Goal: Task Accomplishment & Management: Manage account settings

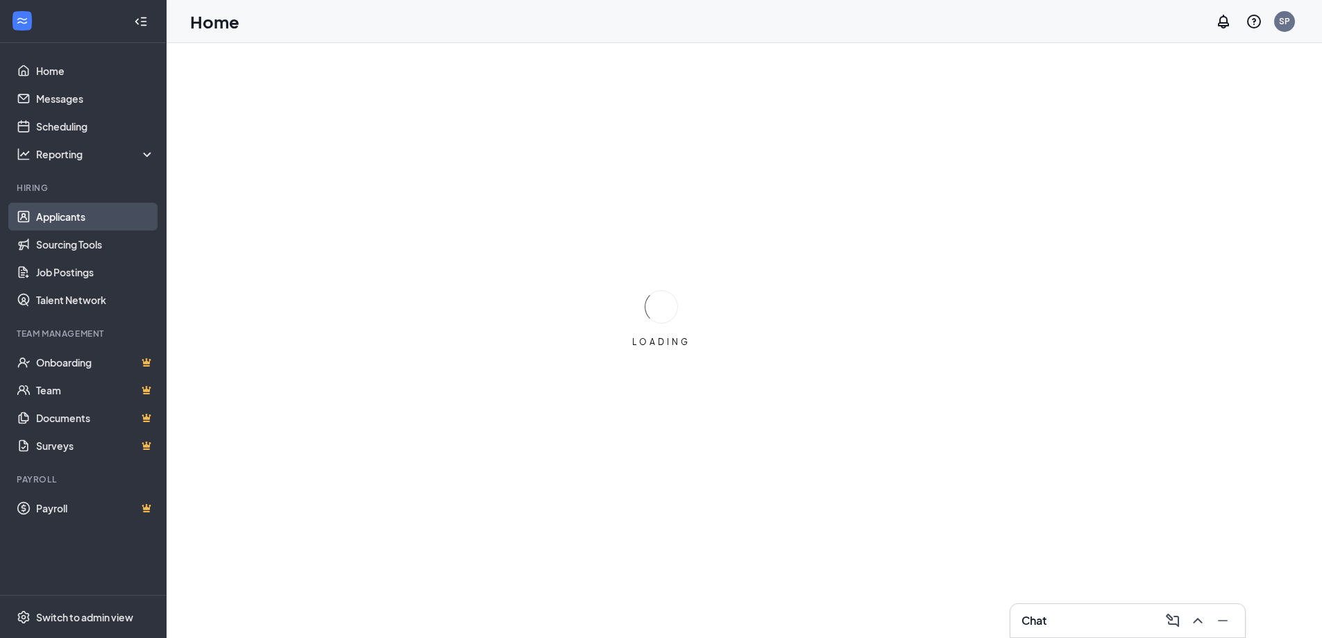
click at [115, 210] on link "Applicants" at bounding box center [95, 217] width 119 height 28
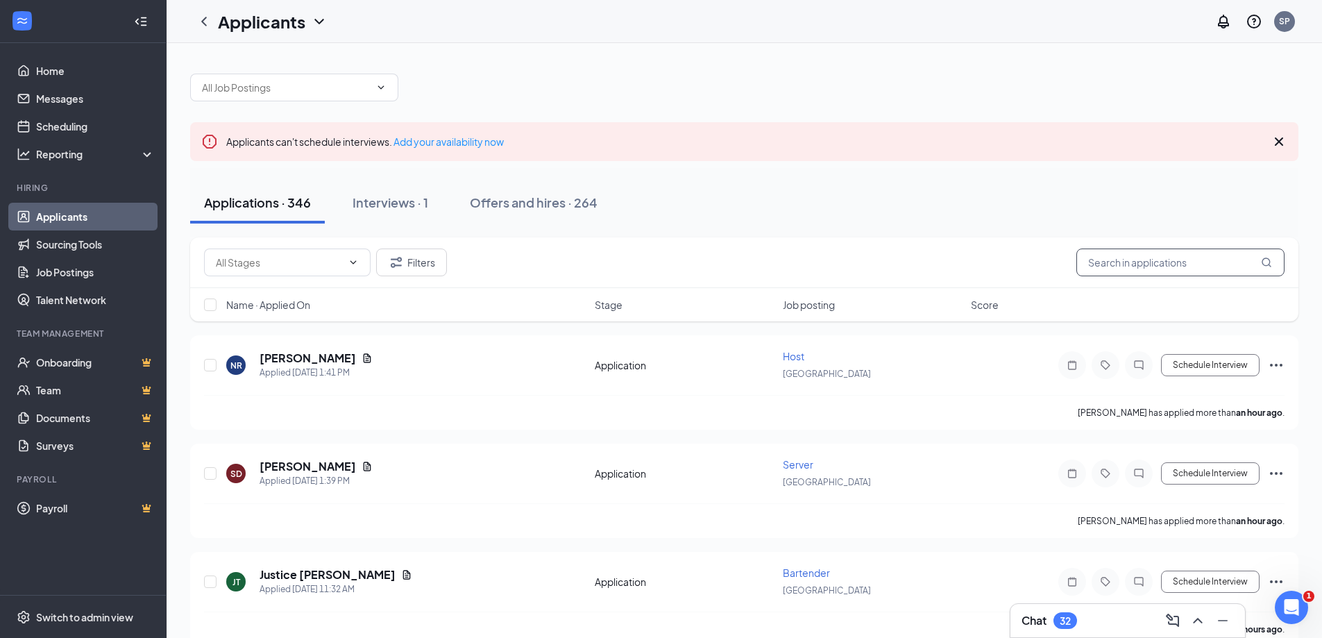
click at [1158, 272] on input "text" at bounding box center [1181, 262] width 208 height 28
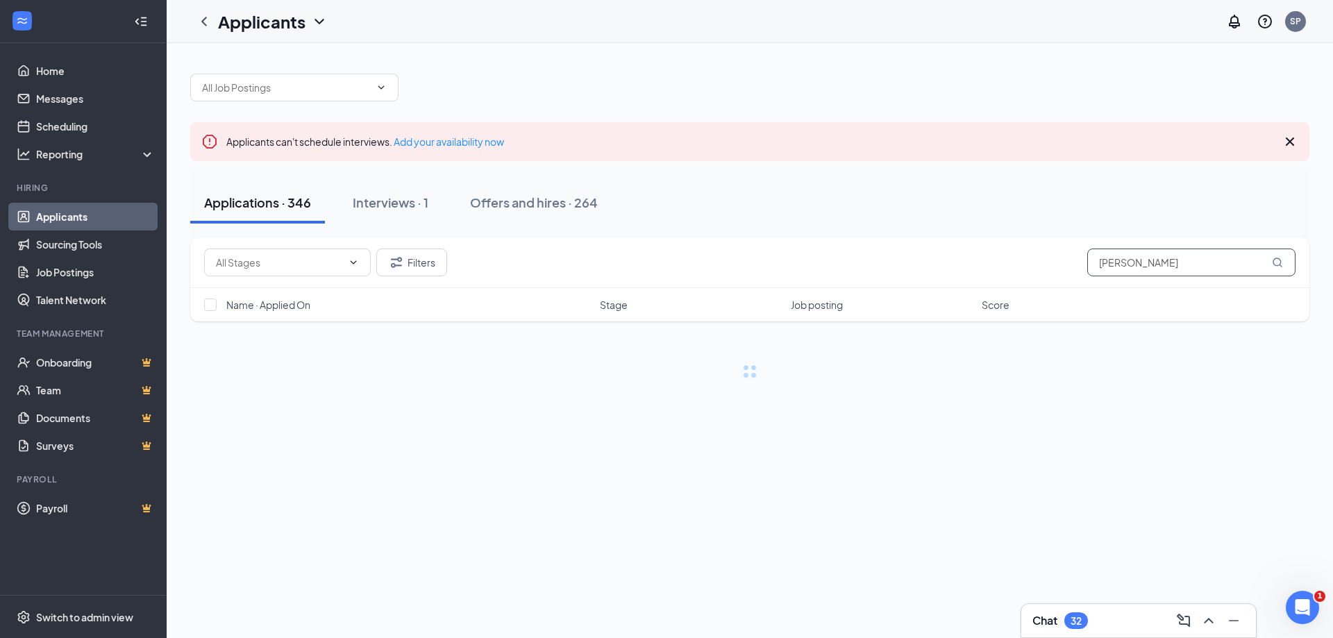
type input "[PERSON_NAME]"
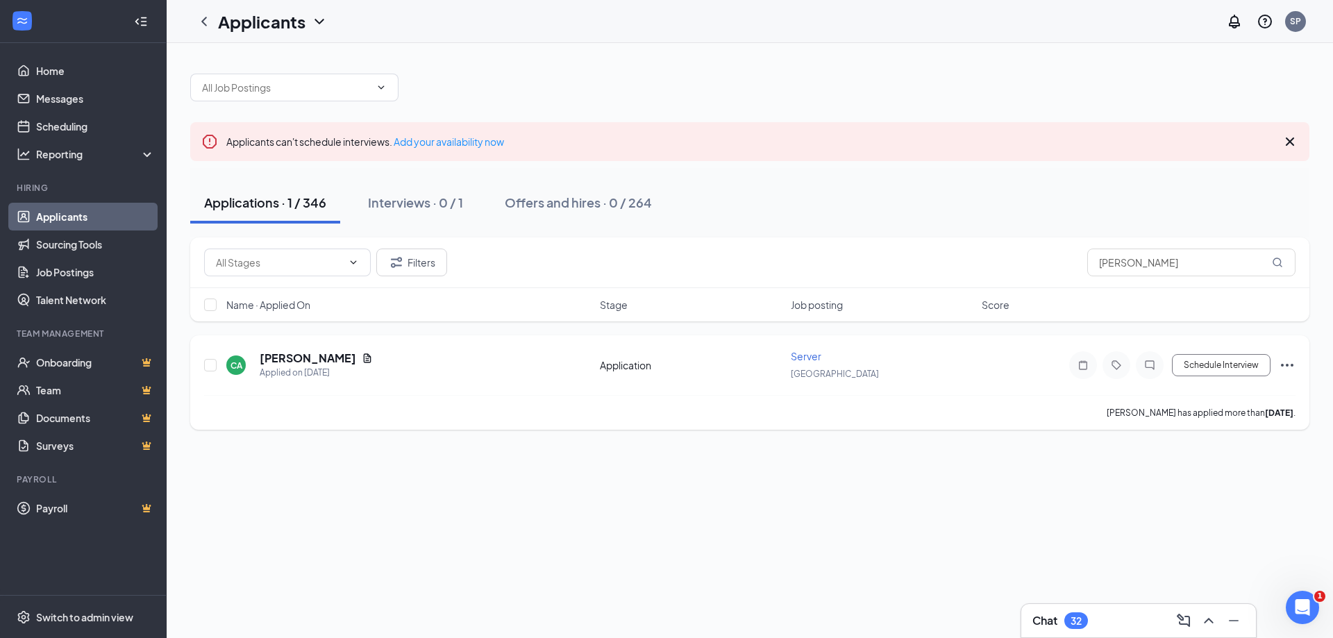
click at [1288, 371] on icon "Ellipses" at bounding box center [1287, 365] width 17 height 17
click at [1213, 496] on div "Applicants can't schedule interviews. Add your availability now Applications · …" at bounding box center [750, 340] width 1166 height 595
click at [1290, 362] on icon "Ellipses" at bounding box center [1287, 365] width 17 height 17
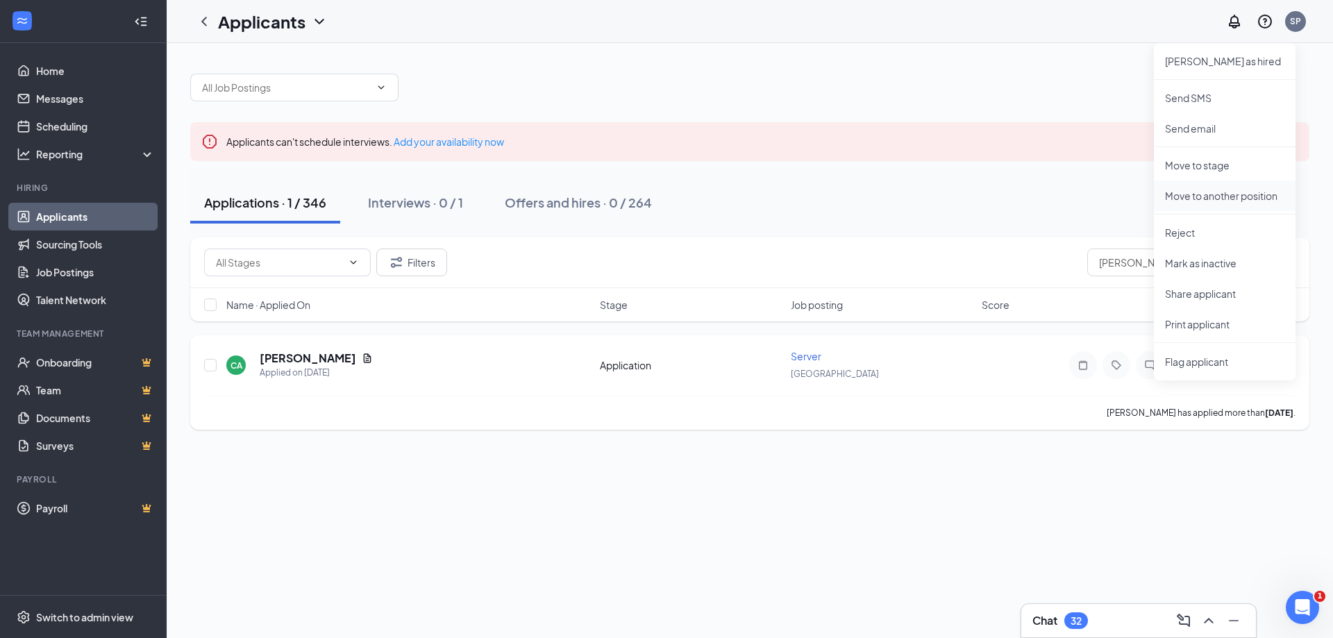
click at [1227, 199] on p "Move to another position" at bounding box center [1224, 196] width 119 height 14
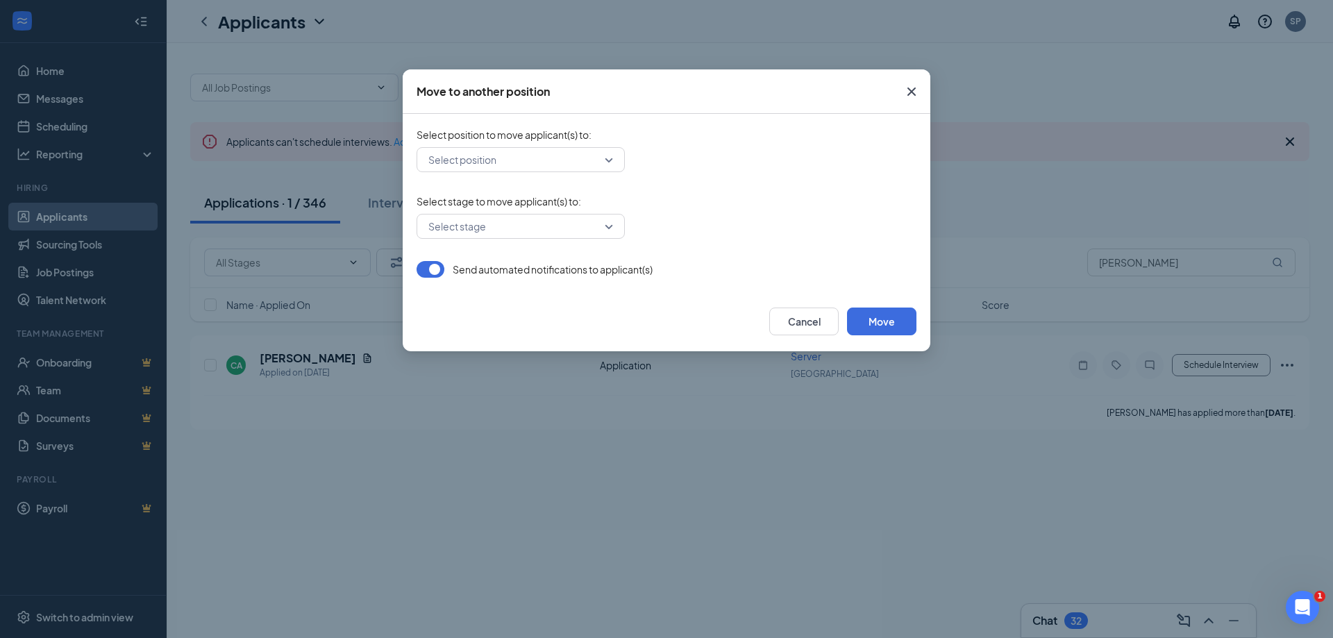
click at [588, 167] on input "search" at bounding box center [516, 160] width 182 height 24
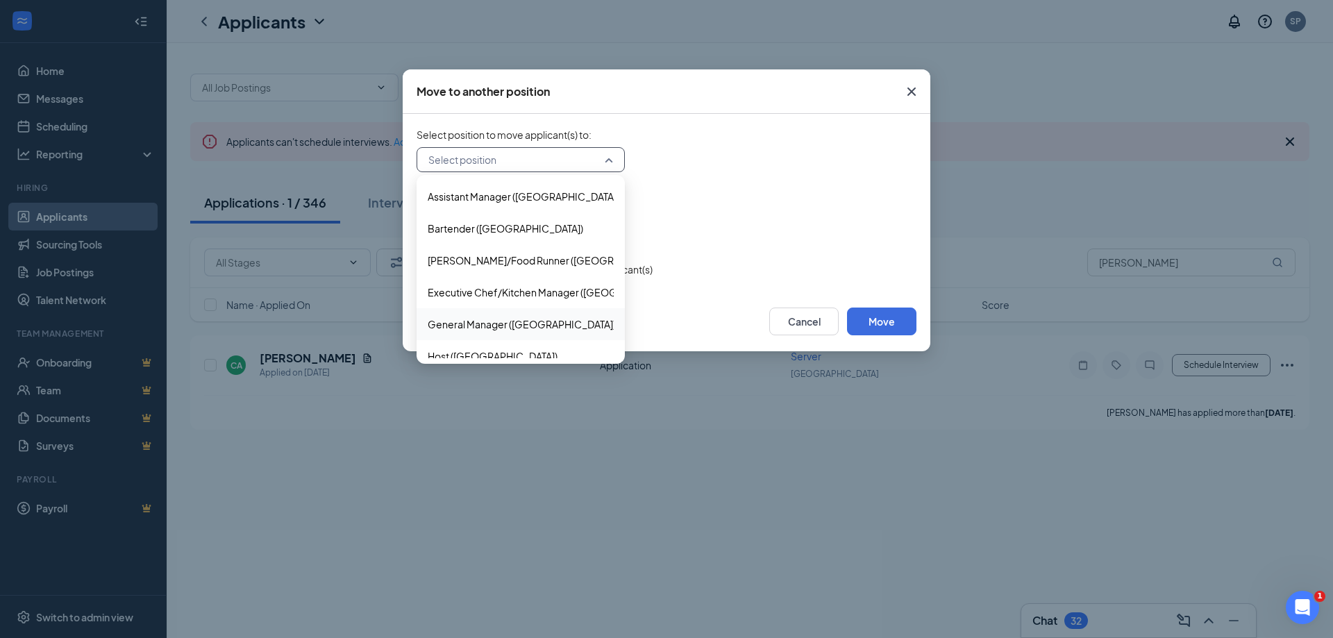
scroll to position [69, 0]
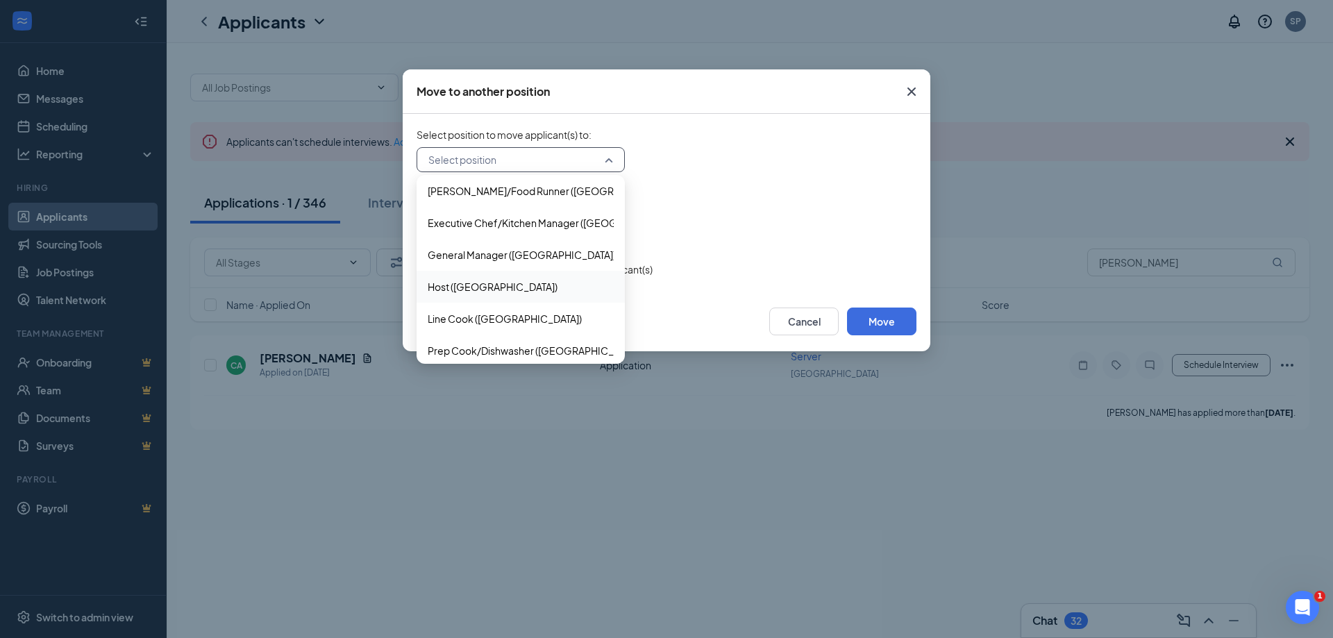
click at [504, 284] on span "Host ([GEOGRAPHIC_DATA])" at bounding box center [493, 286] width 130 height 15
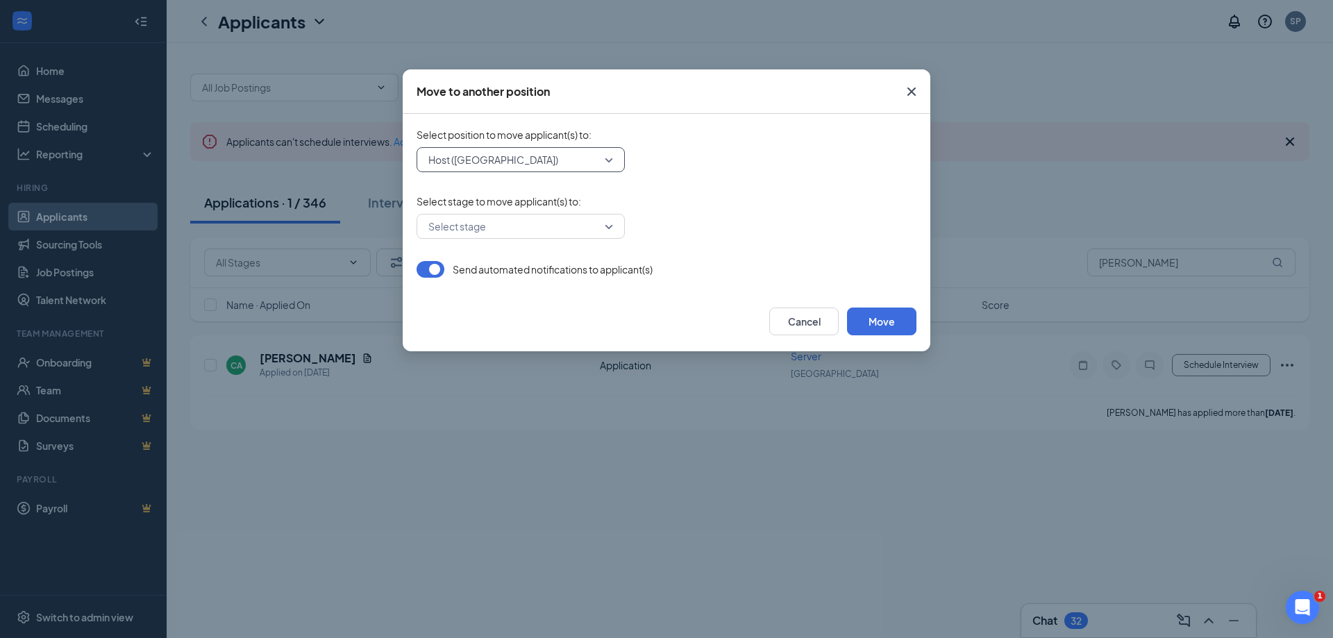
click at [749, 226] on div "Select stage" at bounding box center [666, 226] width 500 height 25
click at [569, 228] on input "search" at bounding box center [516, 226] width 182 height 24
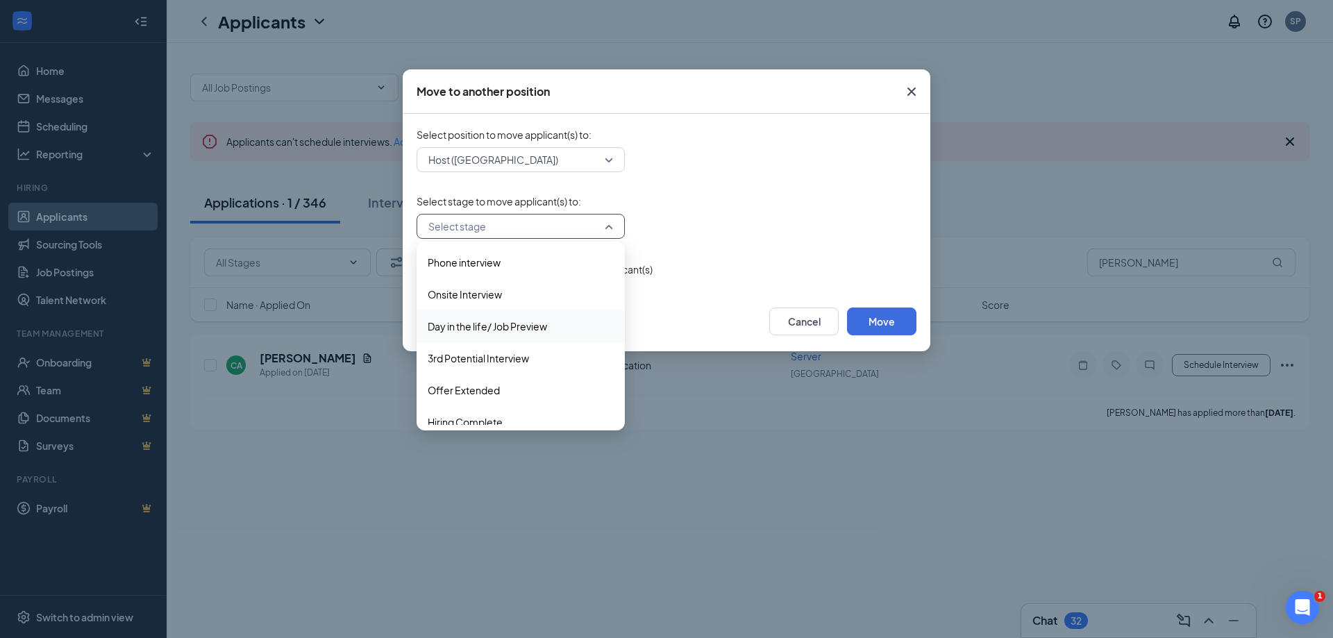
scroll to position [46, 0]
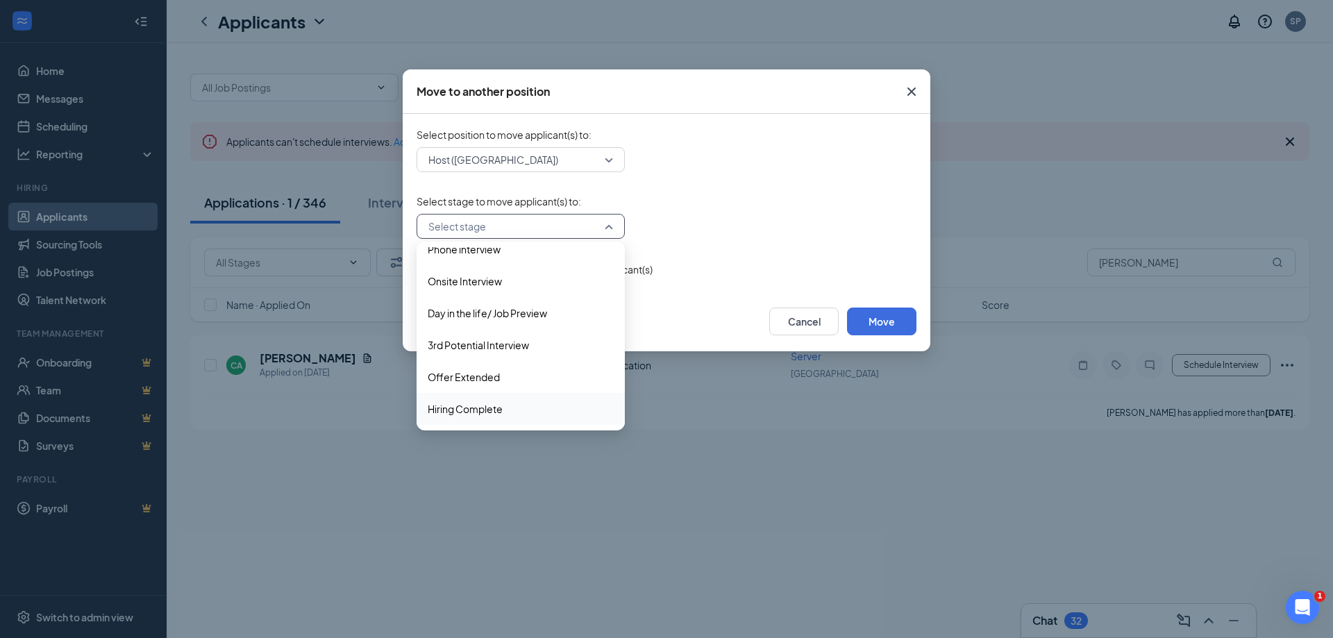
click at [532, 407] on span "Hiring Complete" at bounding box center [521, 408] width 186 height 15
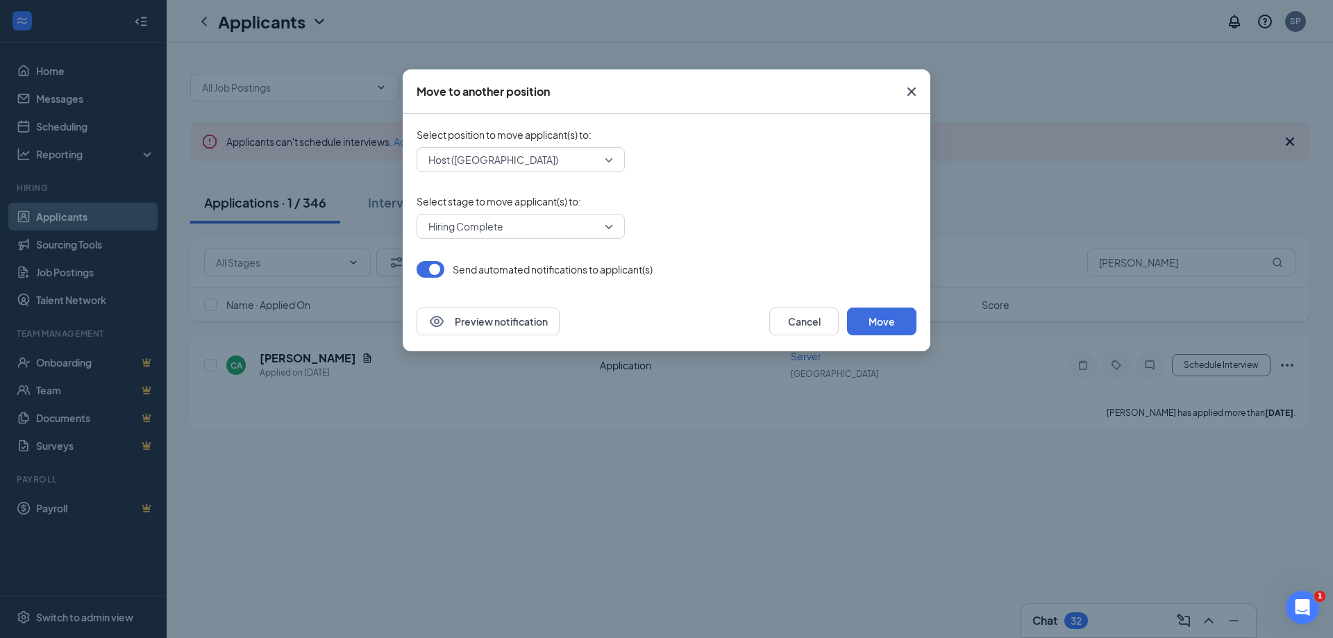
click at [755, 235] on div "Hiring Complete 3459934 3459938 Application Phone interview Onsite Interview Da…" at bounding box center [666, 226] width 500 height 25
click at [886, 319] on button "Move" at bounding box center [881, 321] width 69 height 28
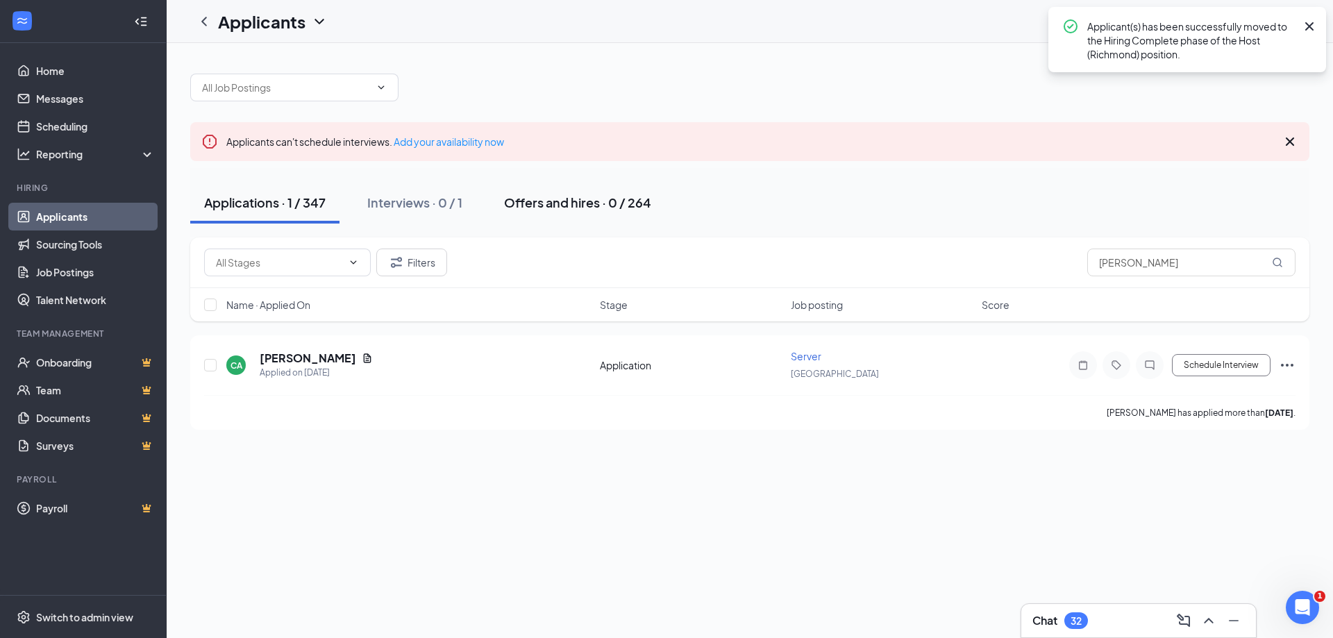
click at [571, 198] on div "Offers and hires · 0 / 264" at bounding box center [577, 202] width 147 height 17
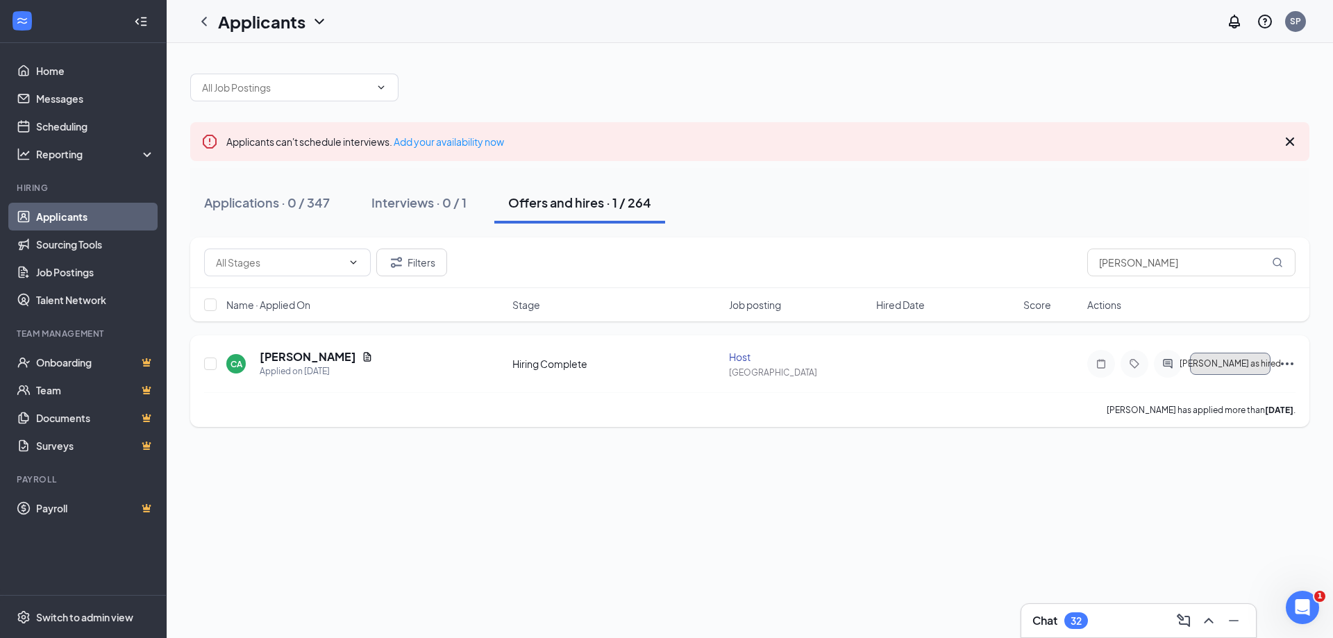
click at [1251, 366] on span "[PERSON_NAME] as hired" at bounding box center [1229, 364] width 101 height 10
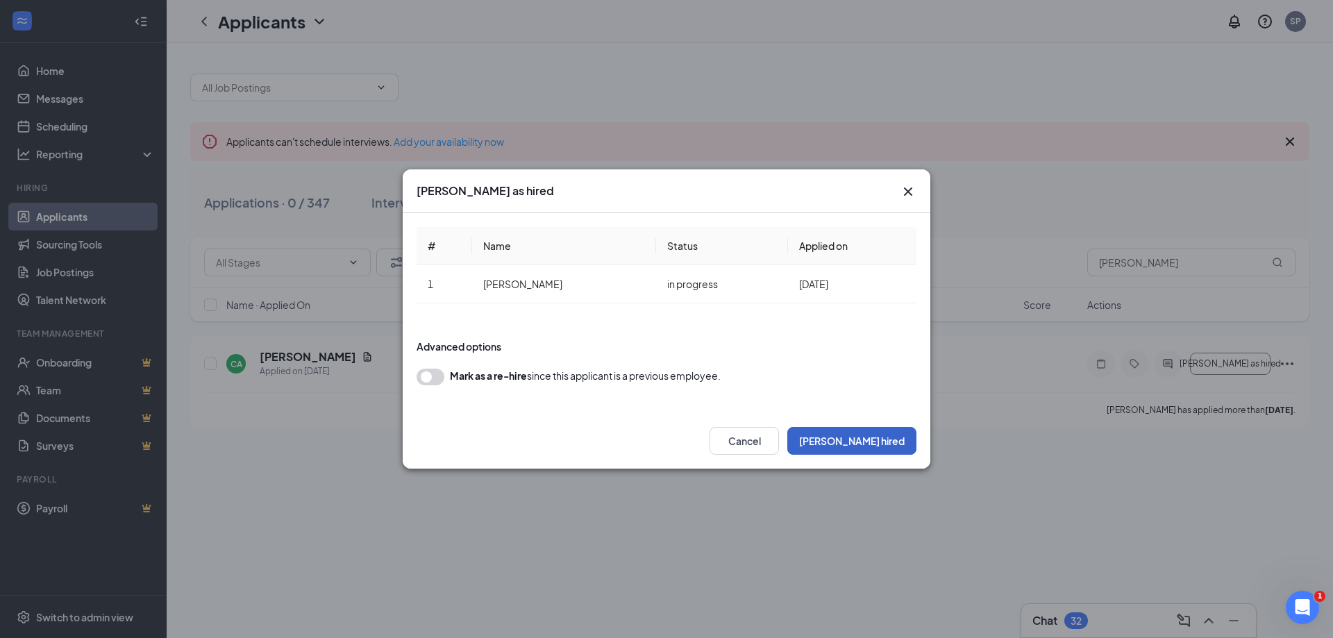
click at [873, 447] on button "[PERSON_NAME] hired" at bounding box center [851, 441] width 129 height 28
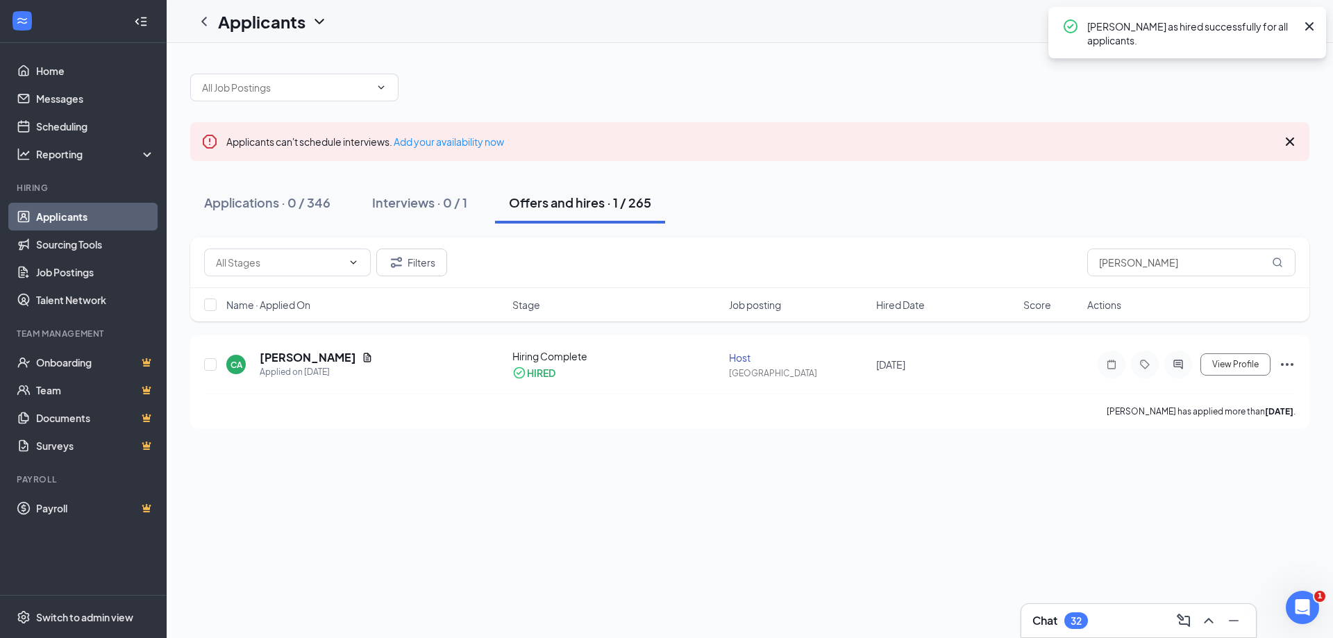
click at [986, 473] on div "Applicants can't schedule interviews. Add your availability now Applications · …" at bounding box center [750, 340] width 1166 height 595
click at [653, 509] on div "Applicants can't schedule interviews. Add your availability now Applications · …" at bounding box center [750, 340] width 1166 height 595
